Goal: Information Seeking & Learning: Find specific fact

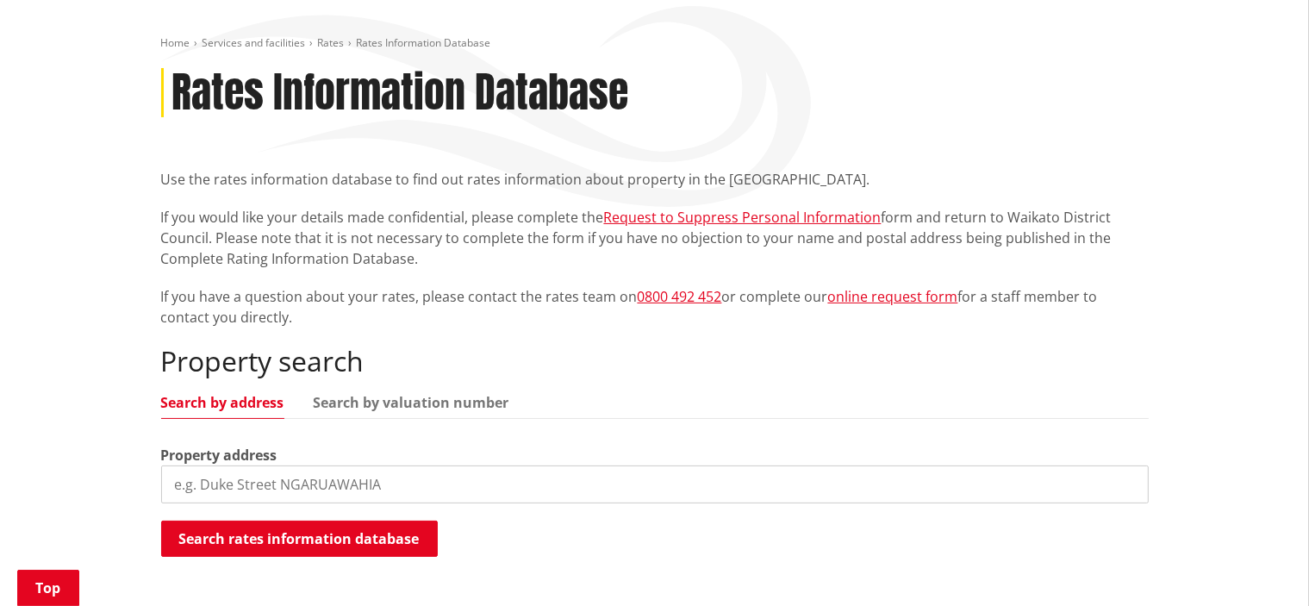
scroll to position [179, 0]
click at [354, 478] on input "search" at bounding box center [655, 485] width 988 height 38
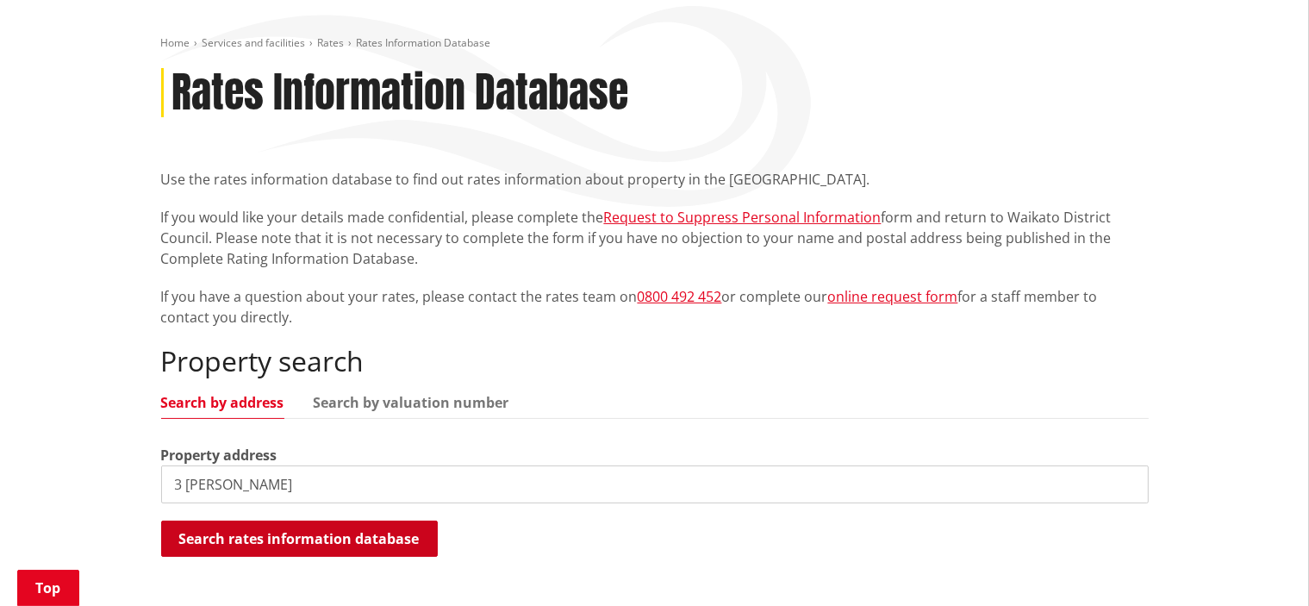
type input "3 [PERSON_NAME]"
click at [328, 542] on button "Search rates information database" at bounding box center [299, 539] width 277 height 36
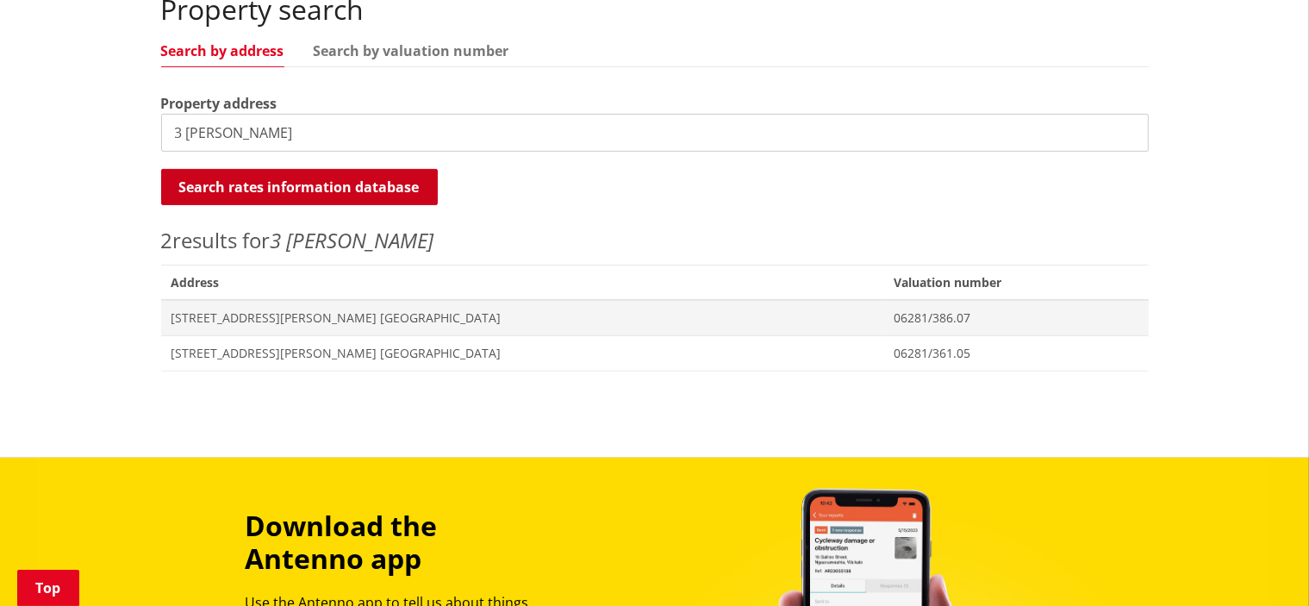
scroll to position [531, 0]
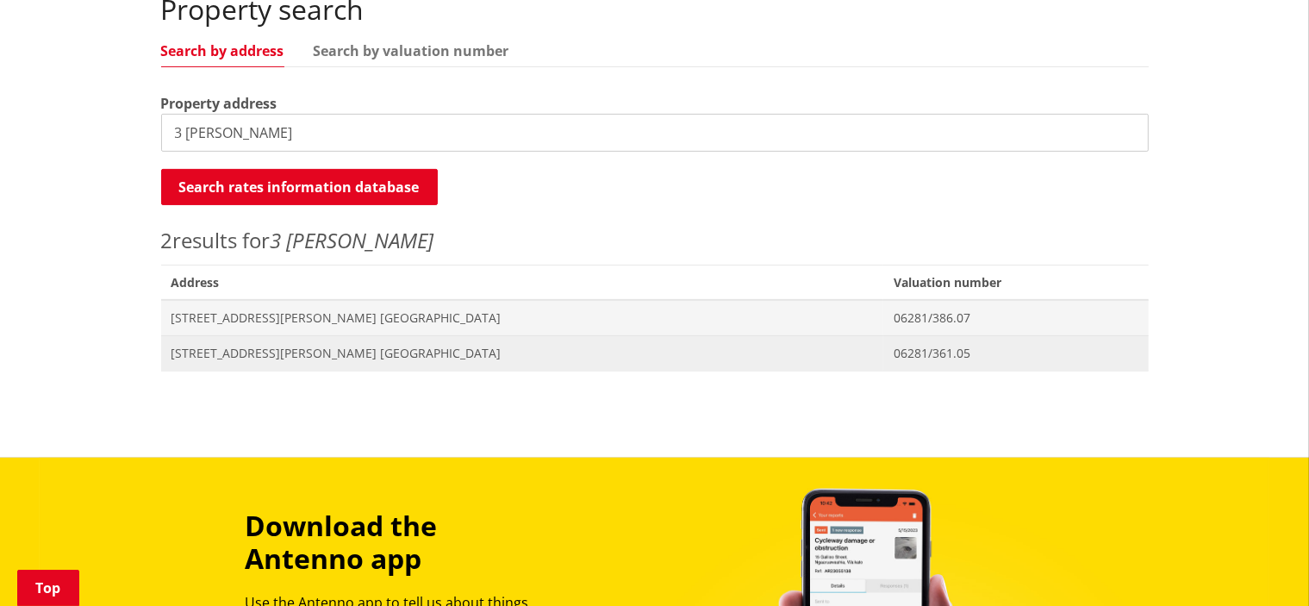
click at [266, 353] on span "[STREET_ADDRESS][PERSON_NAME] [GEOGRAPHIC_DATA]" at bounding box center [523, 353] width 703 height 17
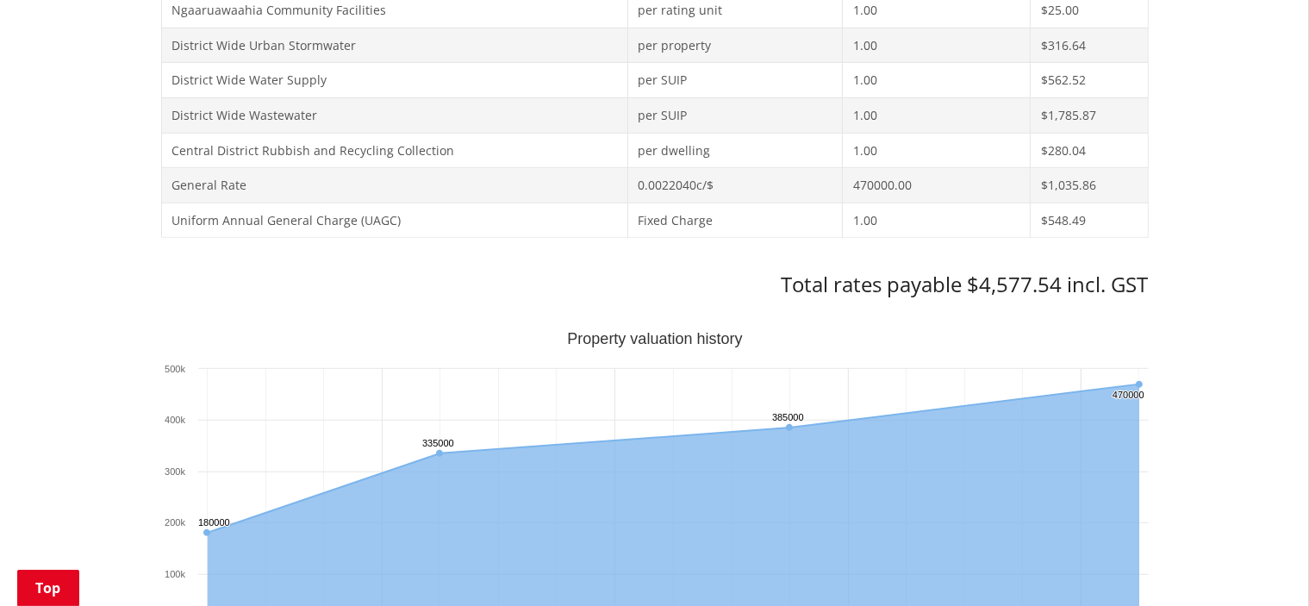
scroll to position [884, 0]
